Goal: Task Accomplishment & Management: Manage account settings

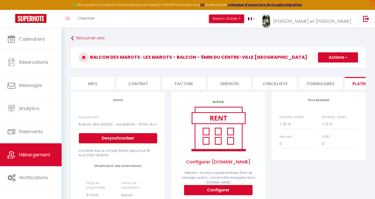
select select "8613-1236167000711241619"
select select "90"
select select "EUR"
select select
select select "+ 20 %"
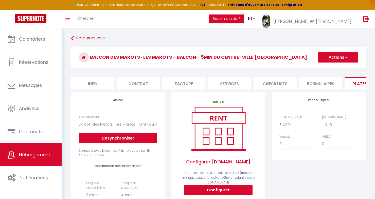
select select "+ 21 %"
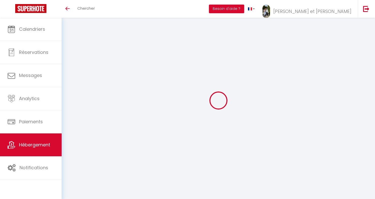
select select "90"
select select "EUR"
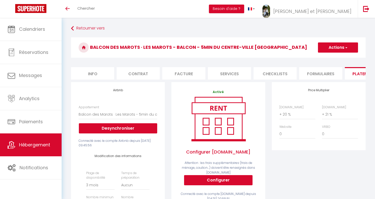
select select
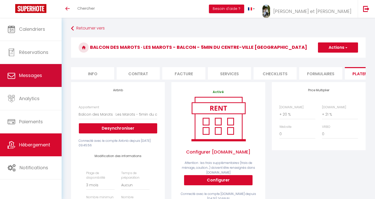
click at [27, 77] on span "Messages" at bounding box center [30, 75] width 23 height 6
select select "message"
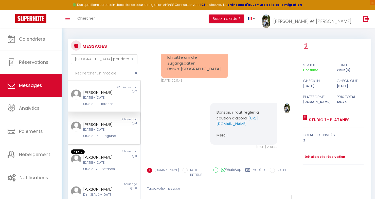
scroll to position [5, 0]
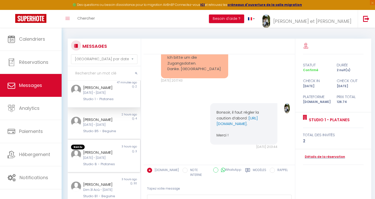
click at [90, 152] on div "[PERSON_NAME]" at bounding box center [101, 152] width 36 height 6
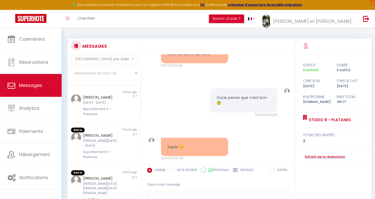
scroll to position [124, 0]
click at [95, 145] on div "[PERSON_NAME][DATE] - [DATE]" at bounding box center [101, 142] width 36 height 10
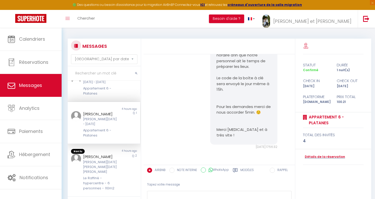
scroll to position [151, 0]
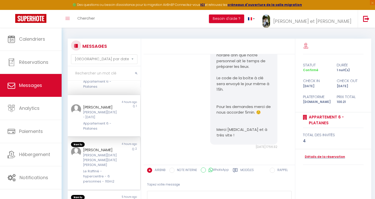
click at [92, 153] on div "[PERSON_NAME]" at bounding box center [101, 150] width 36 height 6
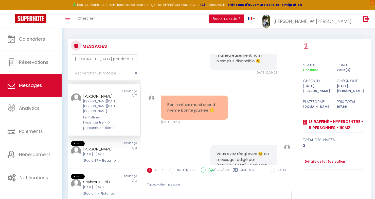
scroll to position [223, 0]
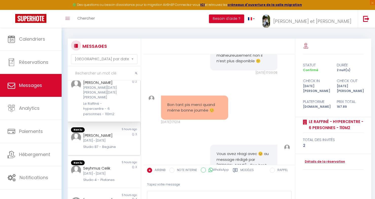
click at [104, 133] on div "[PERSON_NAME]" at bounding box center [101, 135] width 36 height 6
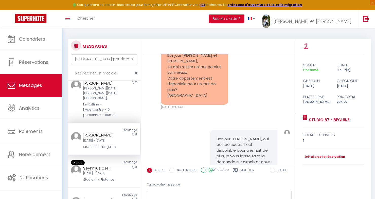
scroll to position [291, 0]
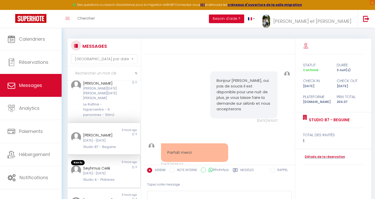
click at [110, 163] on div "5 hours ago" at bounding box center [122, 162] width 36 height 5
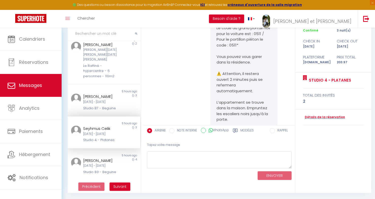
scroll to position [345, 0]
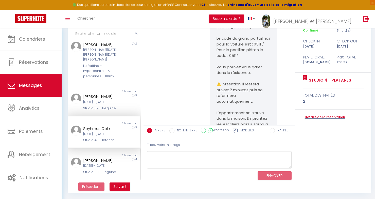
click at [100, 159] on div "[PERSON_NAME]" at bounding box center [101, 160] width 36 height 6
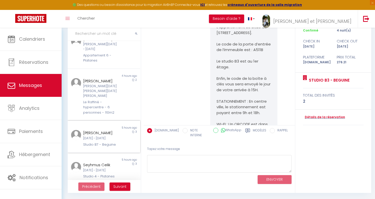
scroll to position [188, 0]
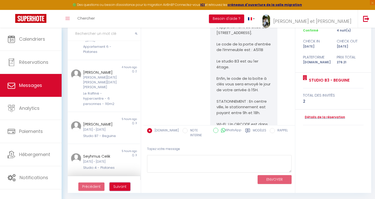
click at [121, 184] on span "Suivant" at bounding box center [119, 186] width 13 height 5
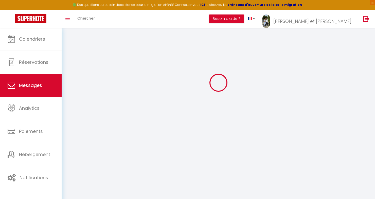
scroll to position [28, 0]
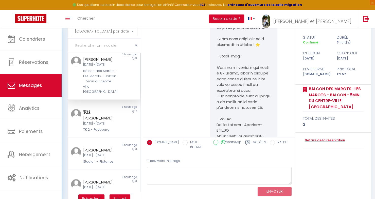
click at [98, 81] on div "Balcon des Marots · Les Marots - Balcon - 5min du centre-ville [GEOGRAPHIC_DATA]" at bounding box center [101, 81] width 36 height 26
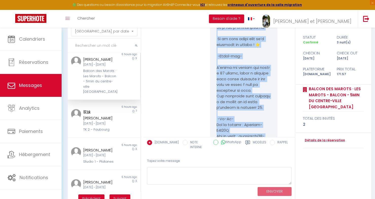
drag, startPoint x: 217, startPoint y: 72, endPoint x: 270, endPoint y: 105, distance: 62.7
copy pre "Loremip d s'ametconsect : 29 adi Elitsed Doeius, 97094, Tempor (incididu 30) Ut…"
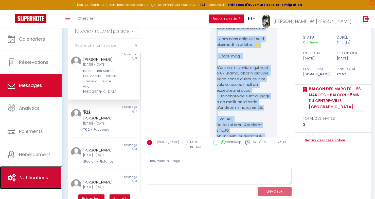
click at [37, 176] on span "Notifications" at bounding box center [34, 177] width 29 height 6
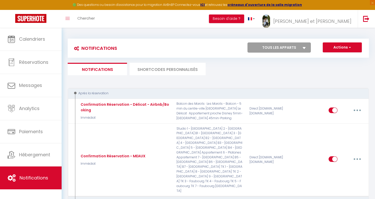
click at [167, 72] on li "SHORTCODES PERSONNALISÉS" at bounding box center [168, 69] width 76 height 12
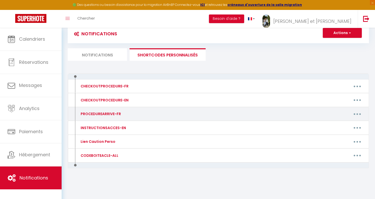
click at [133, 107] on div "PROCEDUREARRIVE-FR Editer Supprimer" at bounding box center [219, 114] width 302 height 14
click at [157, 112] on div "Editer Supprimer" at bounding box center [258, 114] width 219 height 8
click at [359, 113] on button "button" at bounding box center [358, 114] width 14 height 8
click at [338, 124] on link "Editer" at bounding box center [345, 125] width 38 height 9
type input "PROCEDUREARRIVE-FR"
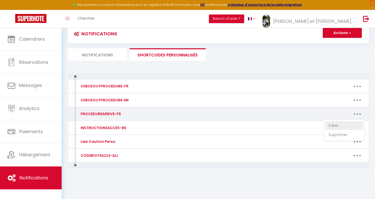
type textarea "PROCEDUREARRIVE-FR"
type textarea "L'ipsumdolors am conse ad : 89 eli Seddoeius, 98263, Tempor Incididunt ut labor…"
type textarea "L'appartement se situe au : [STREET_ADDRESS]. Le code de la 1er porte verte est…"
type textarea "L'appartement se situe au [STREET_ADDRESS]. Le code du grand portail noir pour …"
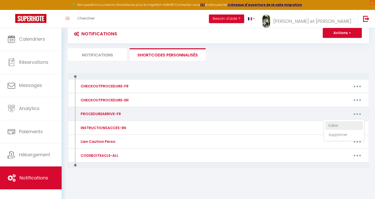
type textarea "L'appartement se situe au [STREET_ADDRESS]. Le code du grand portail noir pour …"
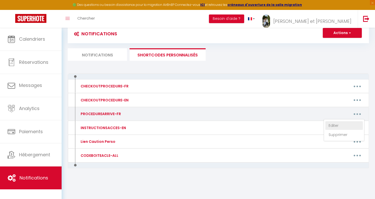
type textarea "L'appartement se situe au [STREET_ADDRESS]. Le code du grand portail noir pour …"
type textarea "L'appartement se situe au [STREET_ADDRESS]. Le code de la porte d’entrée de l’i…"
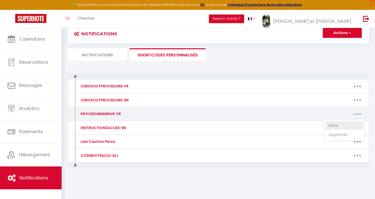
type textarea "L'appartement se situe au [STREET_ADDRESS]. Le code de la porte d’entrée de l’i…"
type textarea "L'appartement se situe au : [STREET_ADDRESS]. Le 1er portillon n'a pas de code.…"
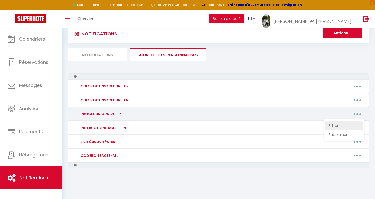
type textarea "L'appartement se situe au : [STREET_ADDRESS]. Le 1er portillon n'a pas de code.…"
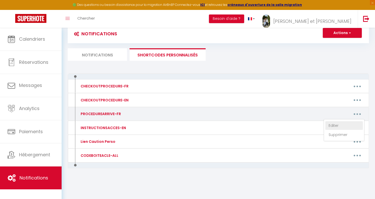
type textarea "L'appartement se situe au : [STREET_ADDRESS]. Le 1er portillon n'a pas de code.…"
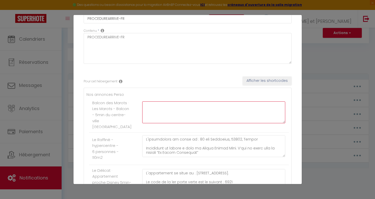
click at [182, 120] on textarea at bounding box center [213, 112] width 143 height 22
paste textarea "Loremip d s'ametconsect : 26 adi Elitsed Doeius, 17248, Tempor (incididu 04) Ut…"
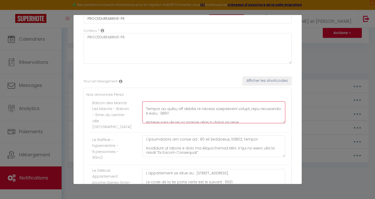
click at [155, 117] on textarea at bounding box center [213, 112] width 143 height 22
type textarea "Loremip d s'ametconsect : 55 adi Elitsed Doeius, 45413, Tempor (incididu 79) Ut…"
click at [191, 118] on textarea at bounding box center [213, 112] width 143 height 22
click at [190, 112] on textarea at bounding box center [213, 112] width 143 height 22
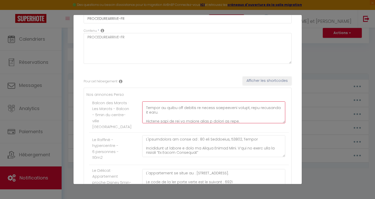
scroll to position [82, 0]
click at [185, 113] on textarea at bounding box center [213, 112] width 143 height 22
click at [179, 111] on textarea at bounding box center [213, 112] width 143 height 22
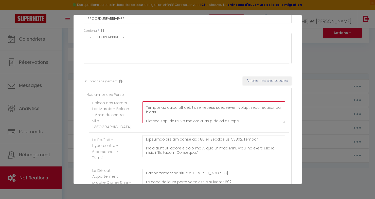
click at [176, 113] on textarea at bounding box center [213, 112] width 143 height 22
click at [173, 115] on textarea at bounding box center [213, 112] width 143 height 22
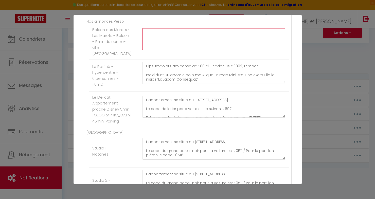
scroll to position [0, 0]
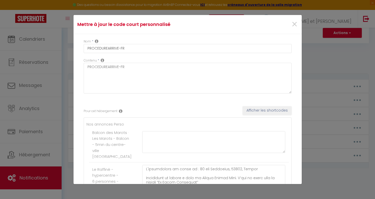
click at [300, 26] on div "×" at bounding box center [264, 24] width 76 height 11
click at [295, 25] on span "×" at bounding box center [295, 24] width 6 height 15
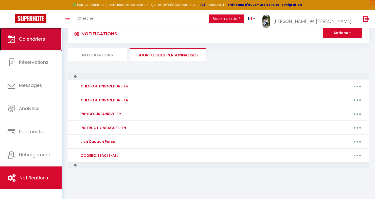
click at [35, 45] on link "Calendriers" at bounding box center [31, 39] width 62 height 23
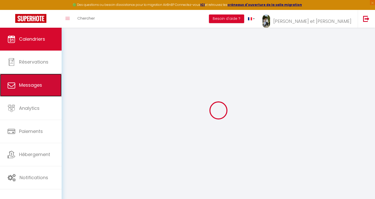
click at [28, 82] on span "Messages" at bounding box center [30, 85] width 23 height 6
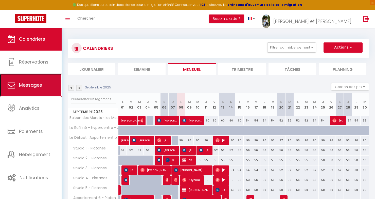
click at [22, 76] on link "Messages" at bounding box center [31, 85] width 62 height 23
select select "message"
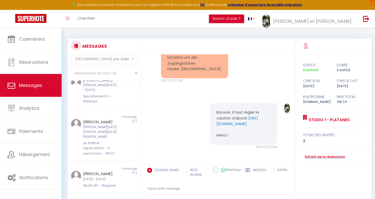
scroll to position [221, 0]
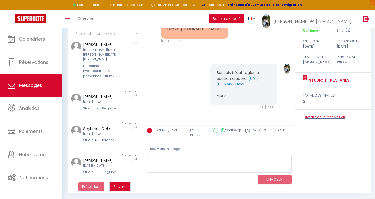
click at [113, 189] on button "Suivant" at bounding box center [120, 186] width 21 height 9
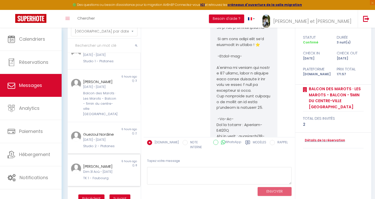
scroll to position [0, 0]
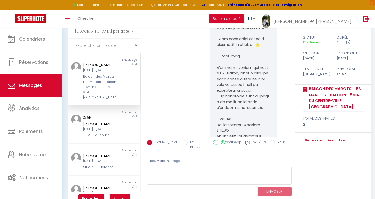
click at [103, 76] on div "Balcon des Marots · Les Marots - Balcon - 5min du centre-ville [GEOGRAPHIC_DATA]" at bounding box center [101, 87] width 36 height 26
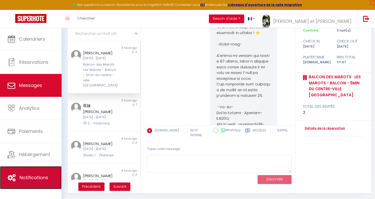
click at [36, 180] on span "Notifications" at bounding box center [34, 177] width 29 height 6
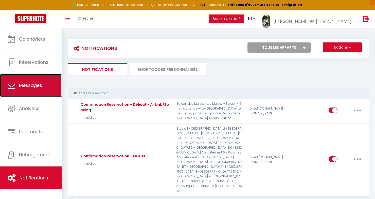
click at [42, 85] on link "Messages" at bounding box center [31, 85] width 62 height 23
select select "message"
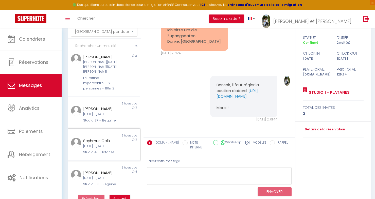
scroll to position [40, 0]
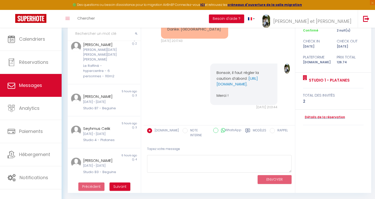
click at [114, 182] on ul "Précédent Suivant" at bounding box center [104, 186] width 73 height 13
click at [116, 187] on span "Suivant" at bounding box center [119, 186] width 13 height 5
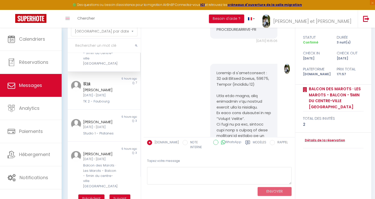
scroll to position [0, 0]
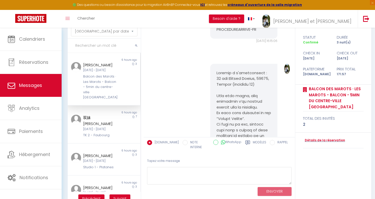
click at [104, 80] on div "Balcon des Marots · Les Marots - Balcon - 5min du centre-ville [GEOGRAPHIC_DATA]" at bounding box center [101, 87] width 36 height 26
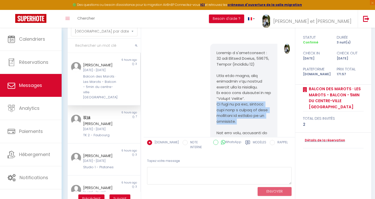
scroll to position [1694, 0]
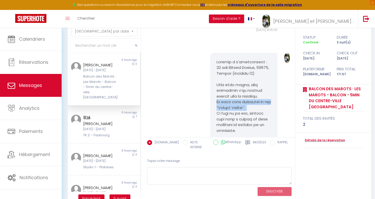
scroll to position [1671, 0]
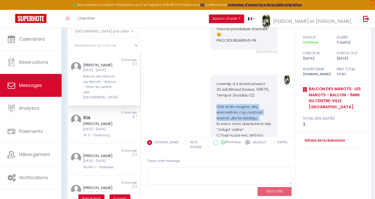
scroll to position [1653, 0]
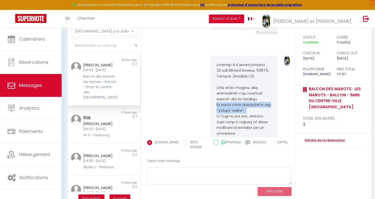
scroll to position [1688, 0]
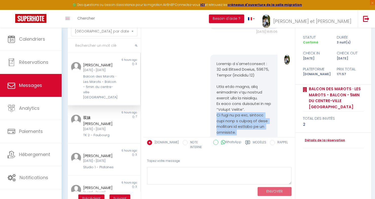
scroll to position [1675, 0]
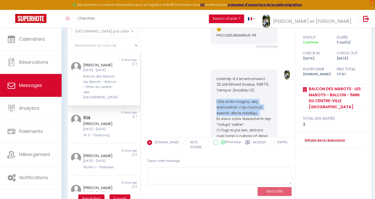
scroll to position [1656, 0]
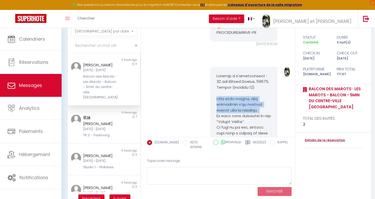
scroll to position [1667, 0]
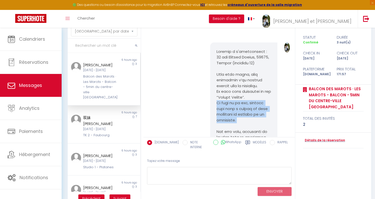
scroll to position [1697, 0]
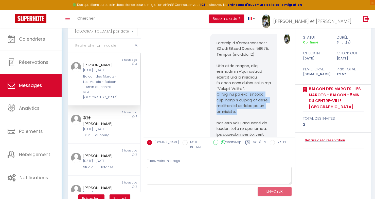
scroll to position [1691, 0]
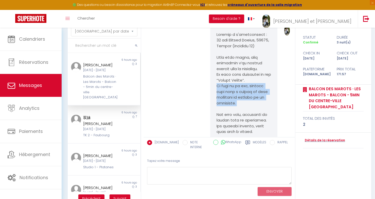
scroll to position [1709, 0]
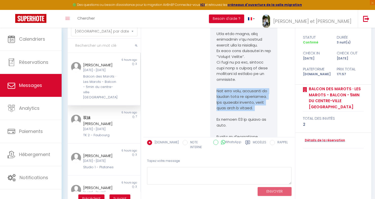
scroll to position [1735, 0]
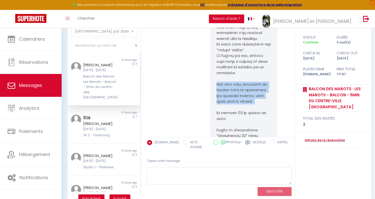
click at [222, 84] on pre at bounding box center [244, 196] width 55 height 388
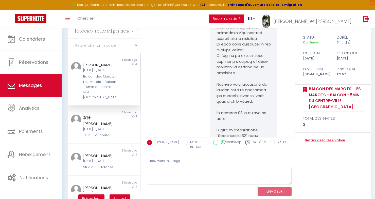
click at [222, 84] on pre at bounding box center [244, 196] width 55 height 388
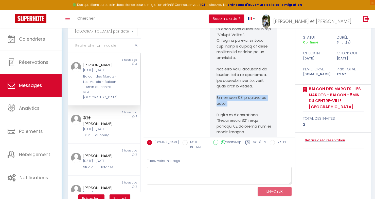
scroll to position [1756, 0]
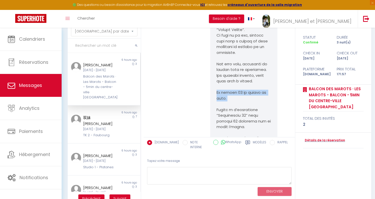
click at [222, 82] on pre at bounding box center [244, 175] width 55 height 388
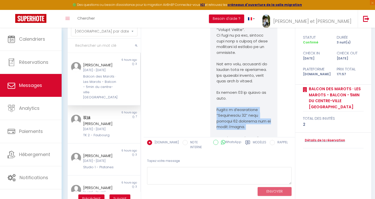
click at [218, 62] on pre at bounding box center [244, 175] width 55 height 388
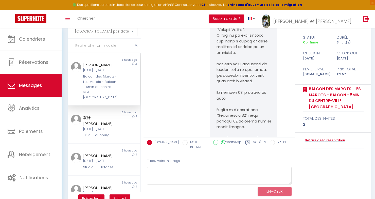
click at [218, 62] on pre at bounding box center [244, 175] width 55 height 388
click at [218, 46] on pre at bounding box center [244, 175] width 55 height 388
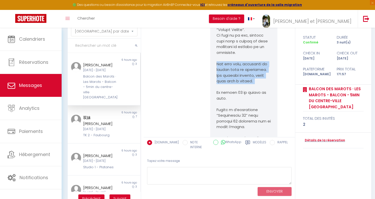
click at [236, 37] on pre at bounding box center [244, 175] width 55 height 388
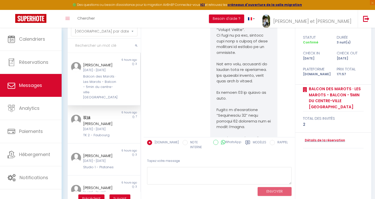
click at [236, 37] on pre at bounding box center [244, 175] width 55 height 388
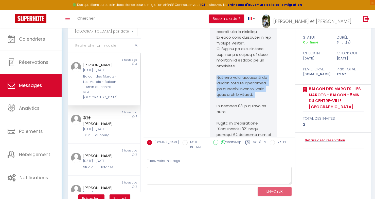
scroll to position [1736, 0]
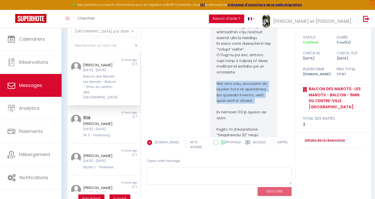
click at [227, 38] on pre at bounding box center [244, 195] width 55 height 388
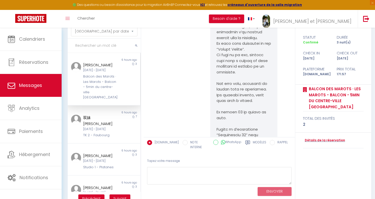
click at [227, 38] on pre at bounding box center [244, 195] width 55 height 388
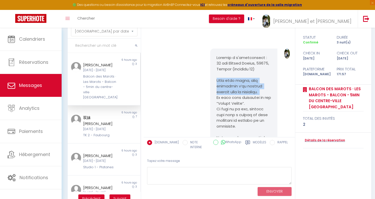
scroll to position [1678, 0]
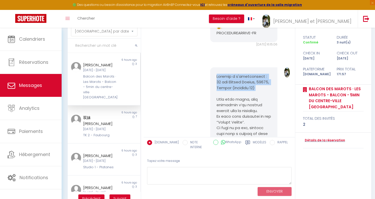
scroll to position [1668, 0]
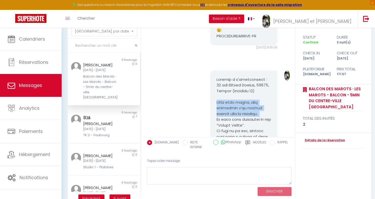
scroll to position [1658, 0]
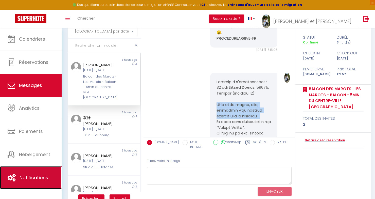
click at [34, 177] on span "Notifications" at bounding box center [34, 177] width 29 height 6
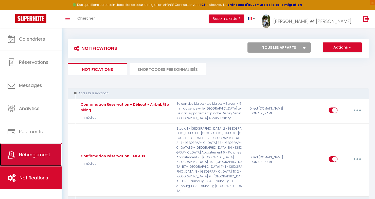
click at [38, 153] on span "Hébergement" at bounding box center [34, 154] width 31 height 6
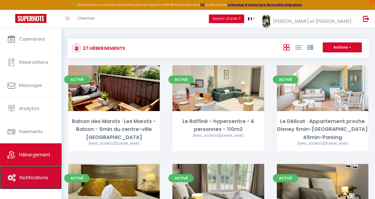
click at [30, 170] on link "Notifications" at bounding box center [31, 177] width 62 height 23
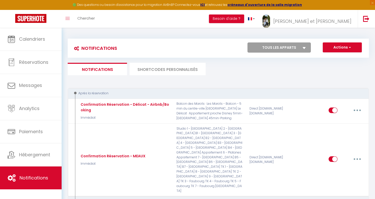
click at [173, 68] on li "SHORTCODES PERSONNALISÉS" at bounding box center [168, 69] width 76 height 12
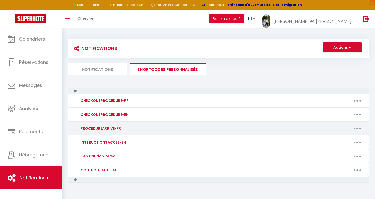
click at [356, 130] on button "button" at bounding box center [358, 128] width 14 height 8
click at [337, 140] on link "Editer" at bounding box center [345, 140] width 38 height 9
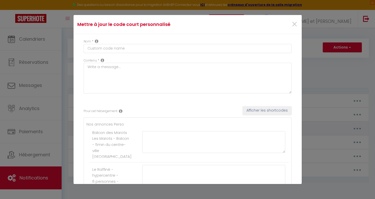
type input "PROCEDUREARRIVE-FR"
type textarea "PROCEDUREARRIVE-FR"
type textarea "L'ipsumdolors am conse ad : 89 eli Seddoeius, 98263, Tempor Incididunt ut labor…"
type textarea "L'appartement se situe au : [STREET_ADDRESS]. Le code de la 1er porte verte est…"
type textarea "L'appartement se situe au [STREET_ADDRESS]. Le code du grand portail noir pour …"
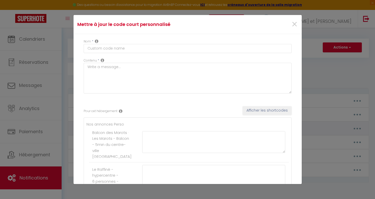
type textarea "L'appartement se situe au [STREET_ADDRESS]. Le code du grand portail noir pour …"
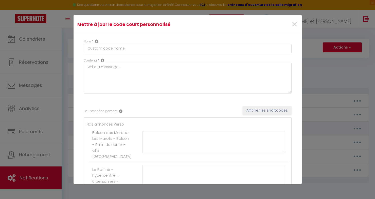
type textarea "L'appartement se situe au [STREET_ADDRESS]. Le code du grand portail noir pour …"
type textarea "L'appartement se situe au [STREET_ADDRESS]. Le code de la porte d’entrée de l’i…"
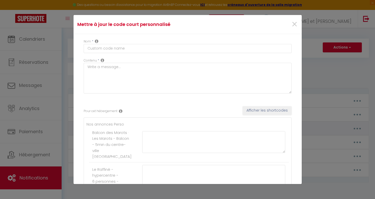
type textarea "L'appartement se situe au [STREET_ADDRESS]. Le code de la porte d’entrée de l’i…"
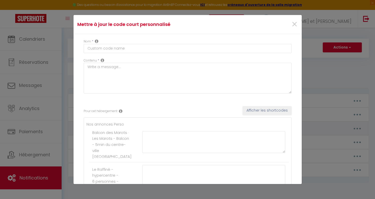
type textarea "L'appartement se situe au : [STREET_ADDRESS]. Le 1er portillon n'a pas de code.…"
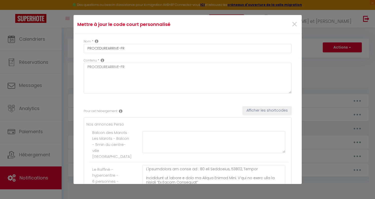
type textarea "L'appartement se situe au : [STREET_ADDRESS]. Le 1er portillon n'a pas de code.…"
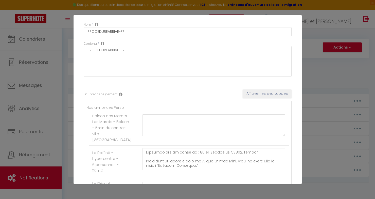
scroll to position [21, 0]
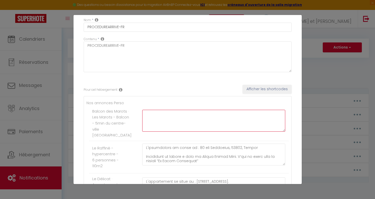
click at [156, 115] on textarea at bounding box center [213, 121] width 143 height 22
paste textarea "The link is not working"
type textarea "The link is not working"
paste textarea "The link is not working"
type textarea "The link is not working"
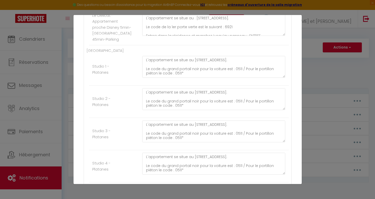
scroll to position [0, 0]
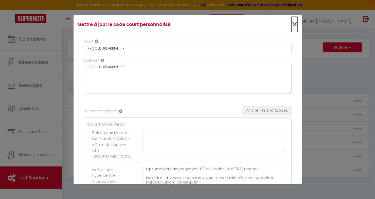
click at [293, 25] on span "×" at bounding box center [295, 24] width 6 height 15
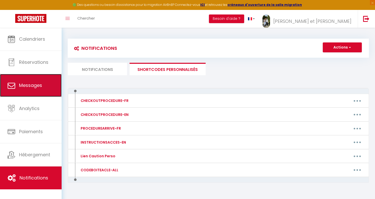
click at [26, 90] on link "Messages" at bounding box center [31, 85] width 62 height 23
select select "message"
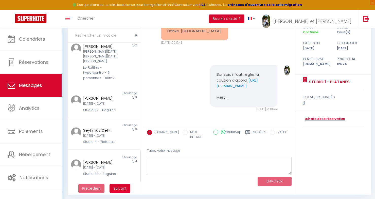
scroll to position [40, 0]
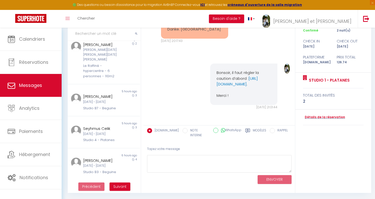
click at [118, 181] on ul "Précédent Suivant" at bounding box center [104, 186] width 73 height 13
click at [118, 185] on span "Suivant" at bounding box center [119, 186] width 13 height 5
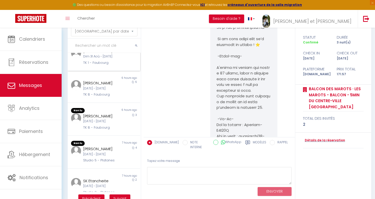
scroll to position [0, 0]
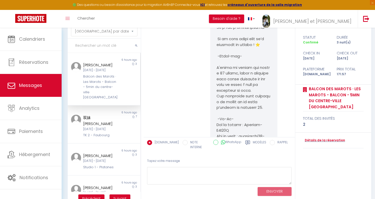
click at [98, 76] on div "Balcon des Marots · Les Marots - Balcon - 5min du centre-ville [GEOGRAPHIC_DATA]" at bounding box center [101, 87] width 36 height 26
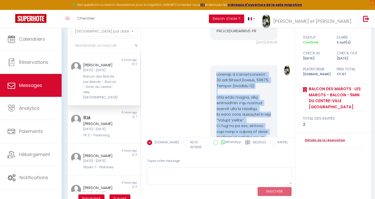
scroll to position [1660, 0]
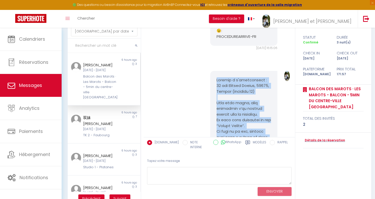
drag, startPoint x: 269, startPoint y: 108, endPoint x: 217, endPoint y: 44, distance: 82.7
copy pre "Loremip d s'ametconsect : 29 adi Elitsed Doeius, 97094, Tempor (incididu 30) Ut…"
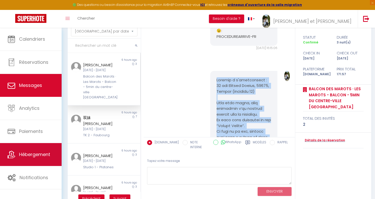
copy pre "Loremip d s'ametconsect : 29 adi Elitsed Doeius, 97094, Tempor (incididu 30) Ut…"
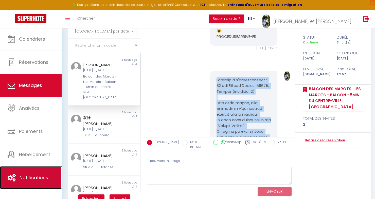
click at [33, 178] on span "Notifications" at bounding box center [34, 177] width 29 height 6
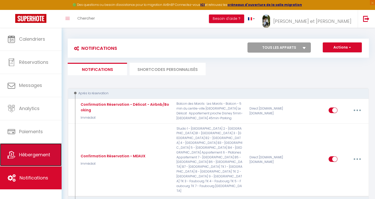
click at [37, 164] on link "Hébergement" at bounding box center [31, 154] width 62 height 23
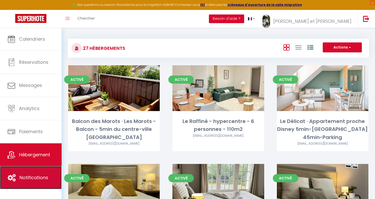
click at [39, 176] on span "Notifications" at bounding box center [34, 177] width 29 height 6
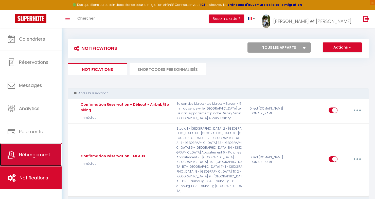
click at [42, 164] on link "Hébergement" at bounding box center [31, 154] width 62 height 23
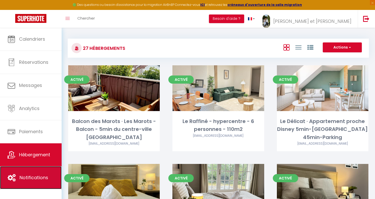
click at [38, 185] on link "Notifications" at bounding box center [31, 177] width 62 height 23
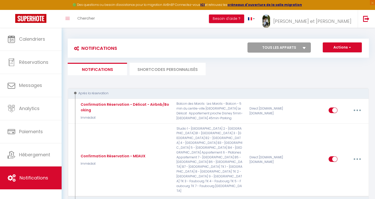
click at [154, 68] on li "SHORTCODES PERSONNALISÉS" at bounding box center [168, 69] width 76 height 12
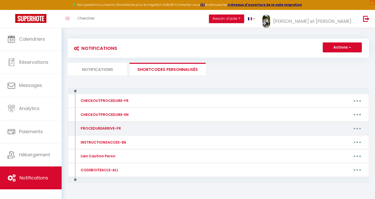
click at [359, 126] on button "button" at bounding box center [358, 128] width 14 height 8
click at [330, 138] on link "Editer" at bounding box center [345, 140] width 38 height 9
type input "PROCEDUREARRIVE-FR"
type textarea "PROCEDUREARRIVE-FR"
type textarea "L'ipsumdolors am conse ad : 89 eli Seddoeius, 98263, Tempor Incididunt ut labor…"
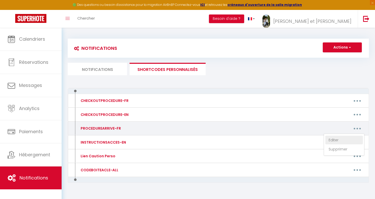
type textarea "L'appartement se situe au : [STREET_ADDRESS]. Le code de la 1er porte verte est…"
type textarea "L'appartement se situe au [STREET_ADDRESS]. Le code du grand portail noir pour …"
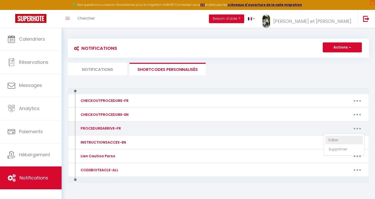
type textarea "L'appartement se situe au [STREET_ADDRESS]. Le code du grand portail noir pour …"
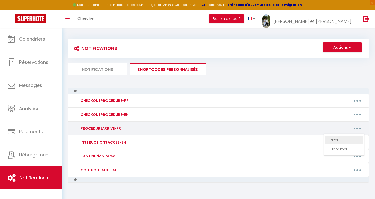
type textarea "L'appartement se situe au [STREET_ADDRESS]. Le code de la porte d’entrée de l’i…"
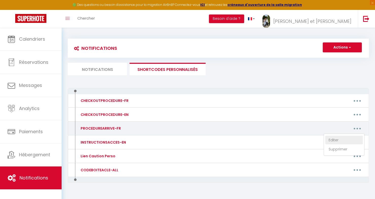
type textarea "L'appartement se situe au [STREET_ADDRESS]. Le code de la porte d’entrée de l’i…"
type textarea "L'appartement se situe au : [STREET_ADDRESS]. Le 1er portillon n'a pas de code.…"
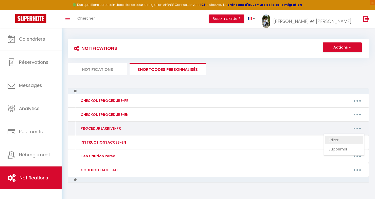
type textarea "L'appartement se situe au : [STREET_ADDRESS]. Le 1er portillon n'a pas de code.…"
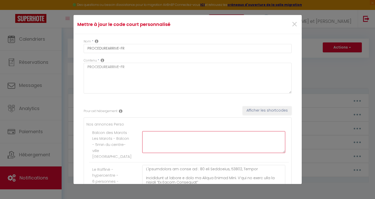
click at [153, 138] on textarea at bounding box center [213, 142] width 143 height 22
paste textarea "Loremip d s'ametconsect : 26 adi Elitsed Doeius, 17248, Tempor (incididu 04) Ut…"
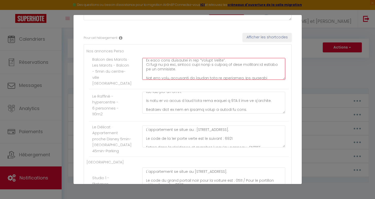
scroll to position [39, 0]
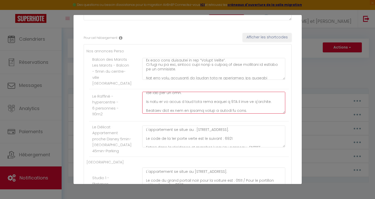
click at [156, 108] on textarea at bounding box center [213, 103] width 143 height 22
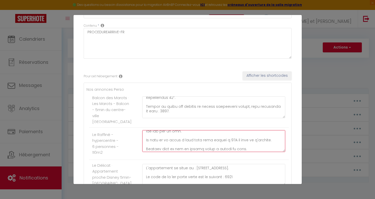
scroll to position [80, 0]
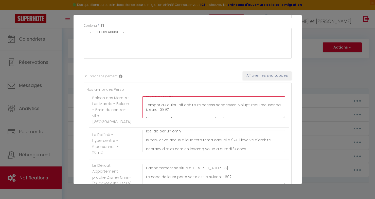
click at [155, 113] on textarea at bounding box center [213, 107] width 143 height 22
paste textarea "Le code de la boîte à clés vous sera envoyé à 15H le jour de l'arrivée."
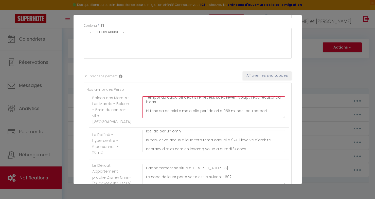
click at [229, 114] on textarea at bounding box center [213, 107] width 143 height 22
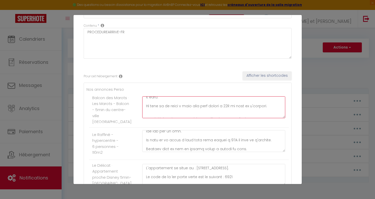
click at [229, 114] on textarea at bounding box center [213, 107] width 143 height 22
click at [230, 112] on textarea at bounding box center [213, 107] width 143 height 22
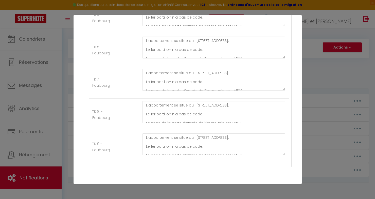
scroll to position [898, 0]
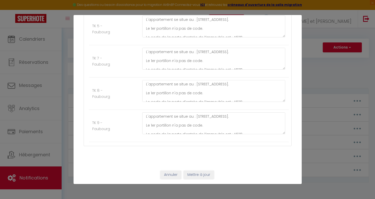
type textarea "Loremip d s'ametconsect : 80 adi Elitsed Doeius, 40280, Tempor (incididu 02) Ut…"
click at [205, 176] on button "Mettre à jour" at bounding box center [199, 174] width 30 height 9
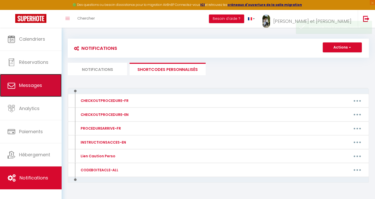
click at [35, 93] on link "Messages" at bounding box center [31, 85] width 62 height 23
select select "message"
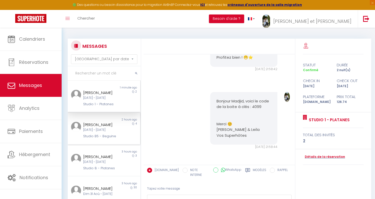
scroll to position [40, 0]
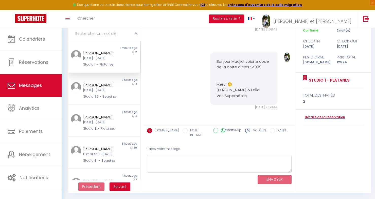
click at [120, 188] on span "Suivant" at bounding box center [119, 186] width 13 height 5
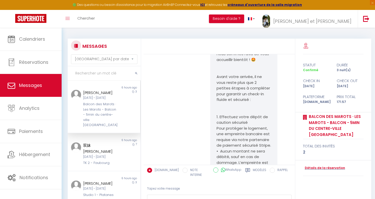
scroll to position [1981, 0]
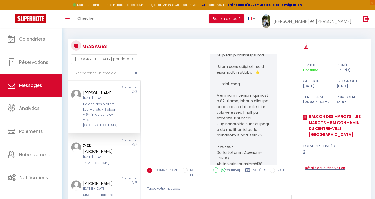
click at [102, 107] on div "Balcon des Marots · Les Marots - Balcon - 5min du centre-ville [GEOGRAPHIC_DATA]" at bounding box center [101, 115] width 36 height 26
click at [46, 83] on link "Messages" at bounding box center [31, 85] width 62 height 23
click at [30, 83] on span "Messages" at bounding box center [30, 85] width 23 height 6
click at [103, 111] on div "Balcon des Marots · Les Marots - Balcon - 5min du centre-ville [GEOGRAPHIC_DATA]" at bounding box center [101, 115] width 36 height 26
click at [110, 142] on div "双妹 [PERSON_NAME]" at bounding box center [101, 148] width 36 height 12
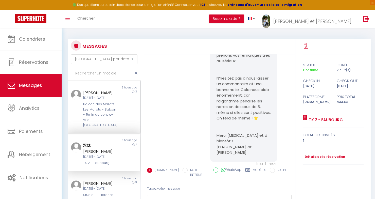
click at [106, 106] on div "Balcon des Marots · Les Marots - Balcon - 5min du centre-ville [GEOGRAPHIC_DATA]" at bounding box center [101, 115] width 36 height 26
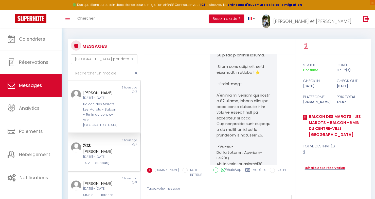
click at [106, 142] on div "双妹 [PERSON_NAME]" at bounding box center [101, 148] width 36 height 12
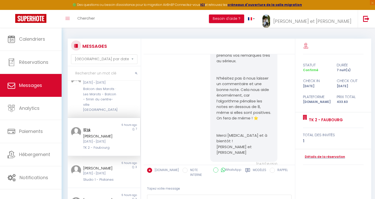
scroll to position [20, 0]
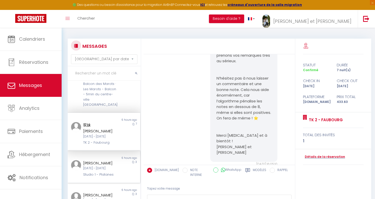
click at [105, 166] on div "[DATE] - [DATE]" at bounding box center [101, 168] width 36 height 5
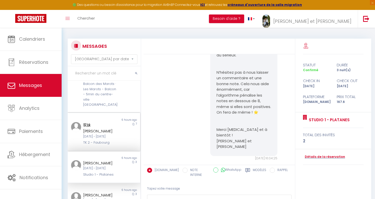
click at [105, 140] on div "TK 2 - Faubourg" at bounding box center [101, 142] width 36 height 5
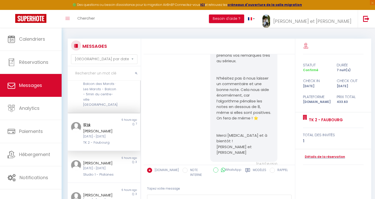
click at [109, 95] on div "Balcon des Marots · Les Marots - Balcon - 5min du centre-ville [GEOGRAPHIC_DATA]" at bounding box center [101, 94] width 36 height 26
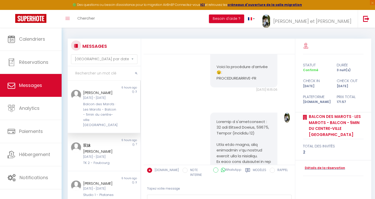
scroll to position [1981, 0]
